Goal: Navigation & Orientation: Find specific page/section

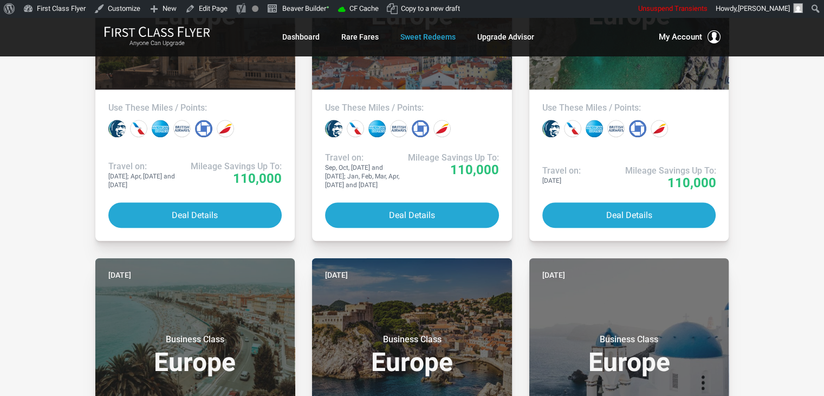
scroll to position [728, 0]
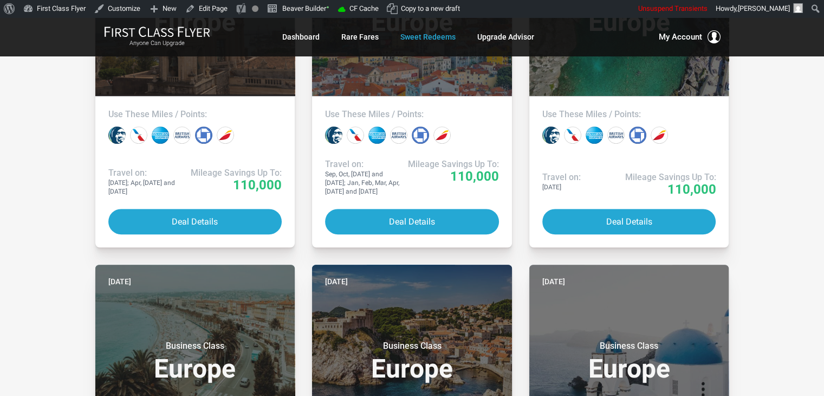
drag, startPoint x: 792, startPoint y: 147, endPoint x: 765, endPoint y: 56, distance: 94.8
click at [765, 56] on div "Anyone Can Upgrade Dashboard Rare Fares Sweet Redeems Upgrade Advisor Profile L…" at bounding box center [412, 36] width 824 height 39
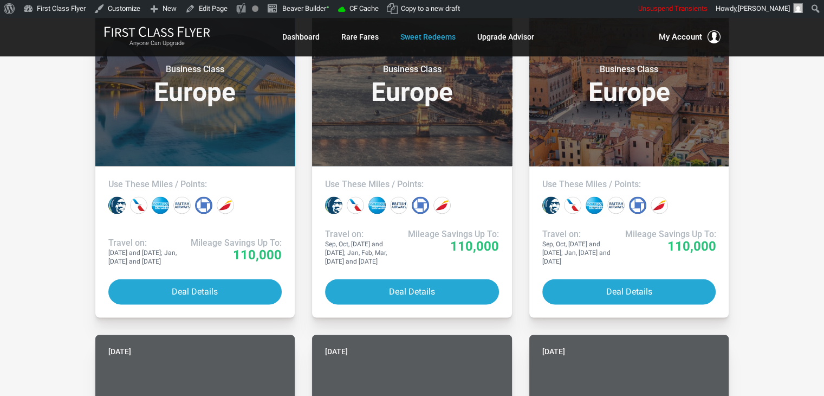
scroll to position [1766, 0]
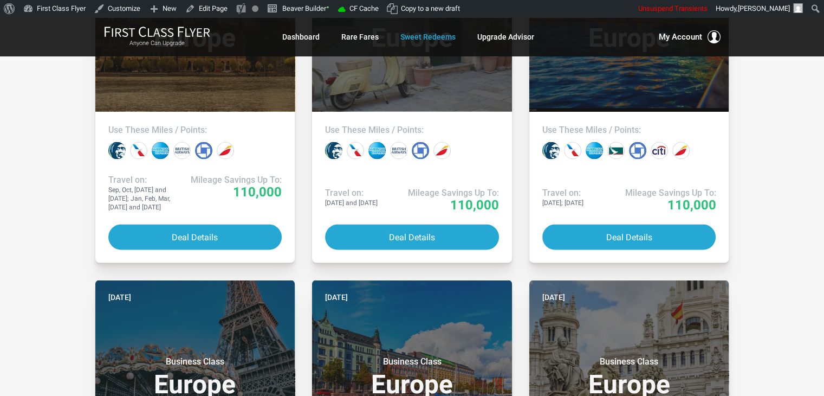
scroll to position [2112, 0]
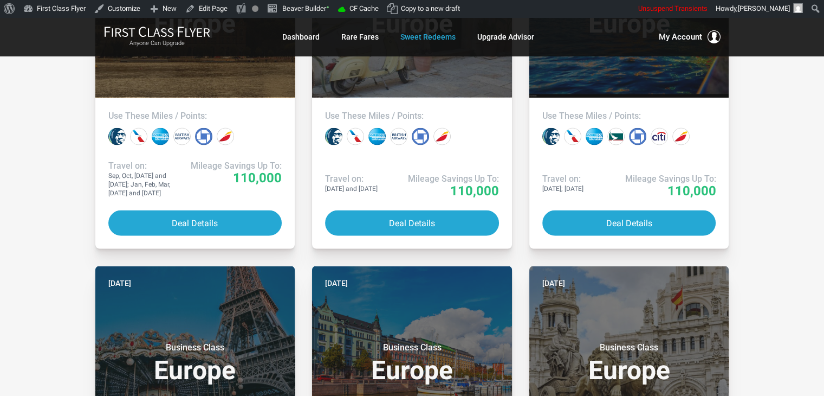
drag, startPoint x: 813, startPoint y: 111, endPoint x: 765, endPoint y: 66, distance: 65.2
